Goal: Check status

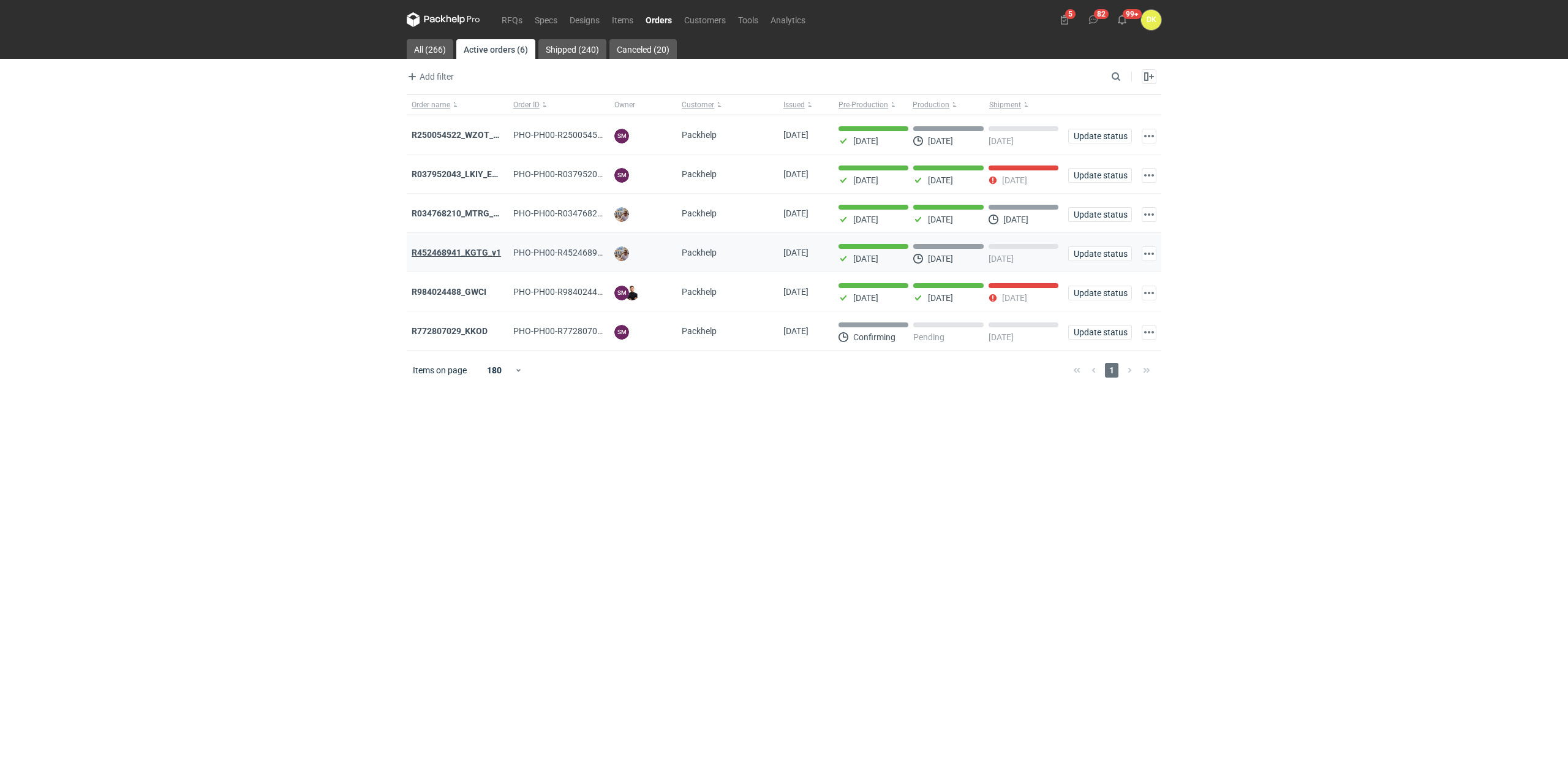
click at [438, 255] on strong "R452468941_KGTG_v1" at bounding box center [457, 252] width 90 height 10
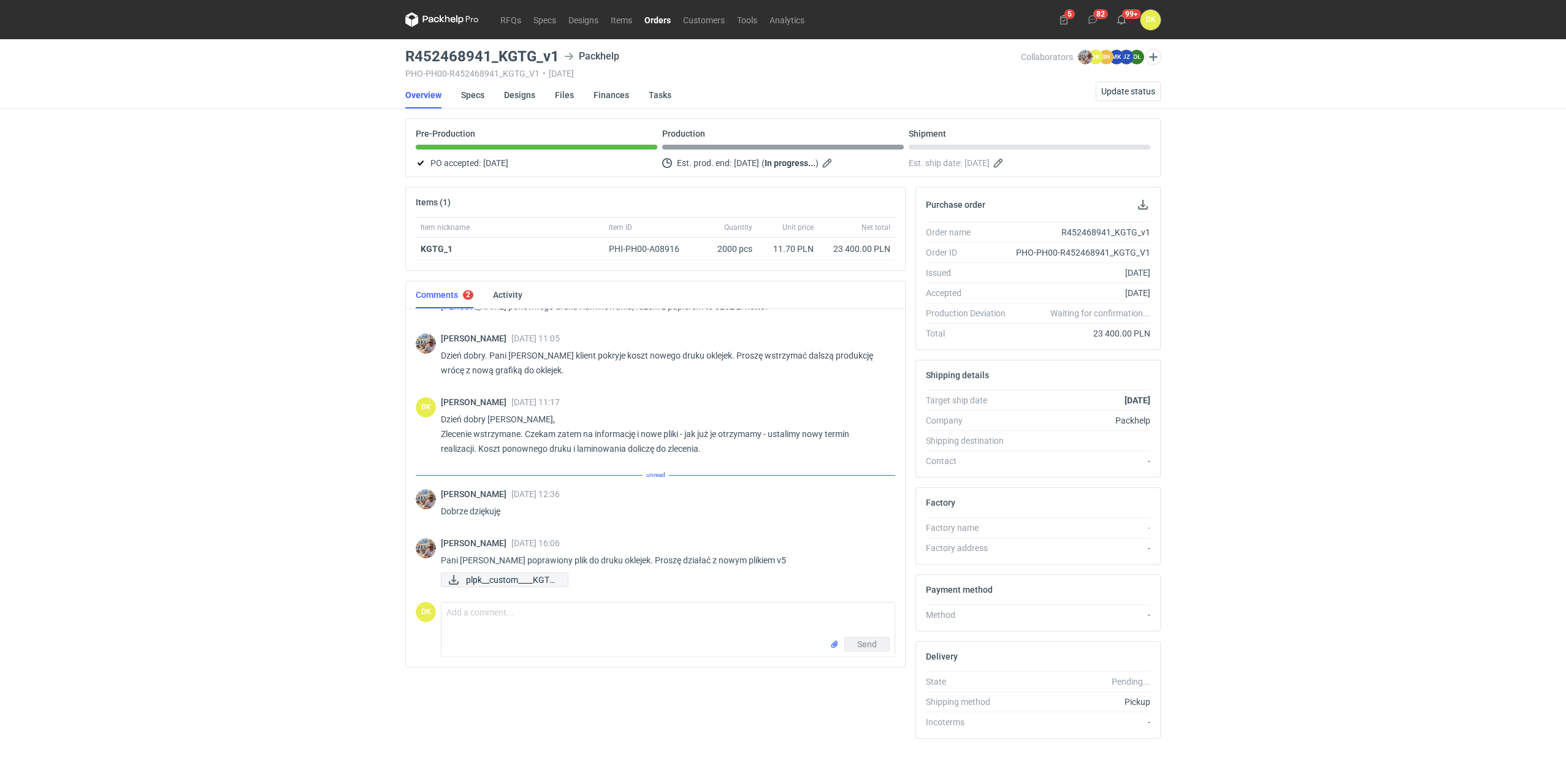
scroll to position [627, 0]
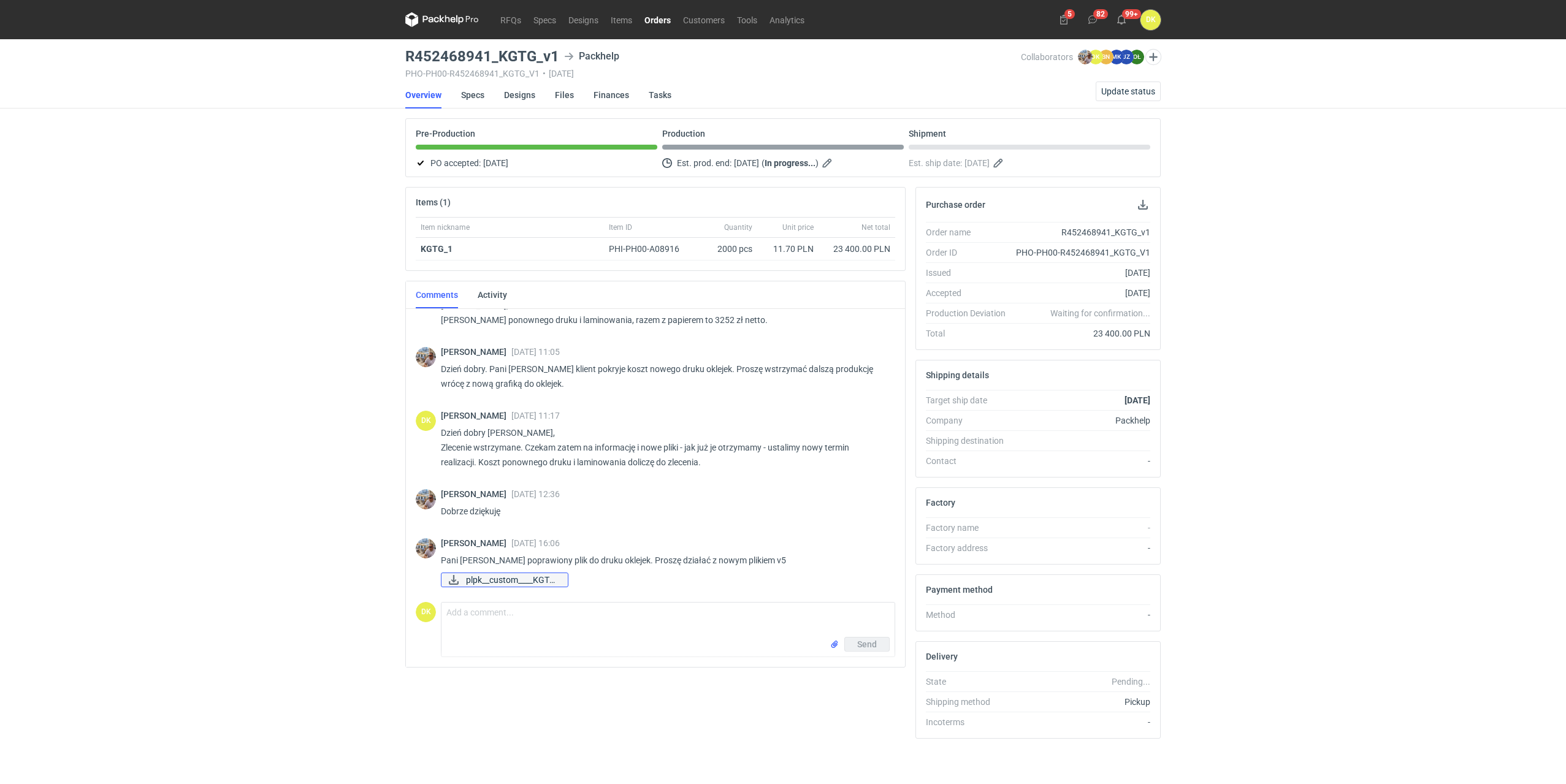
click at [522, 579] on span "plpk__custom____KGTG..." at bounding box center [512, 579] width 92 height 13
